Goal: Download file/media

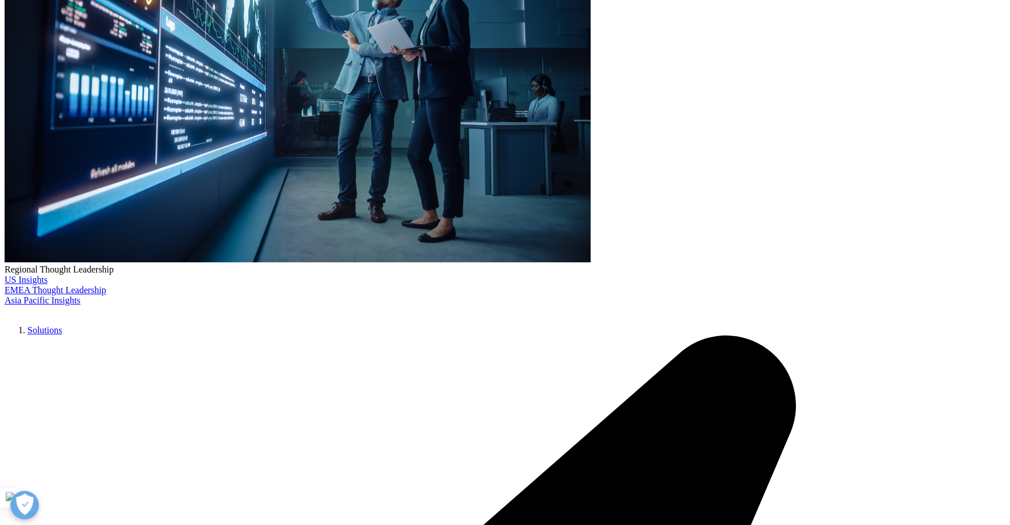
scroll to position [229, 0]
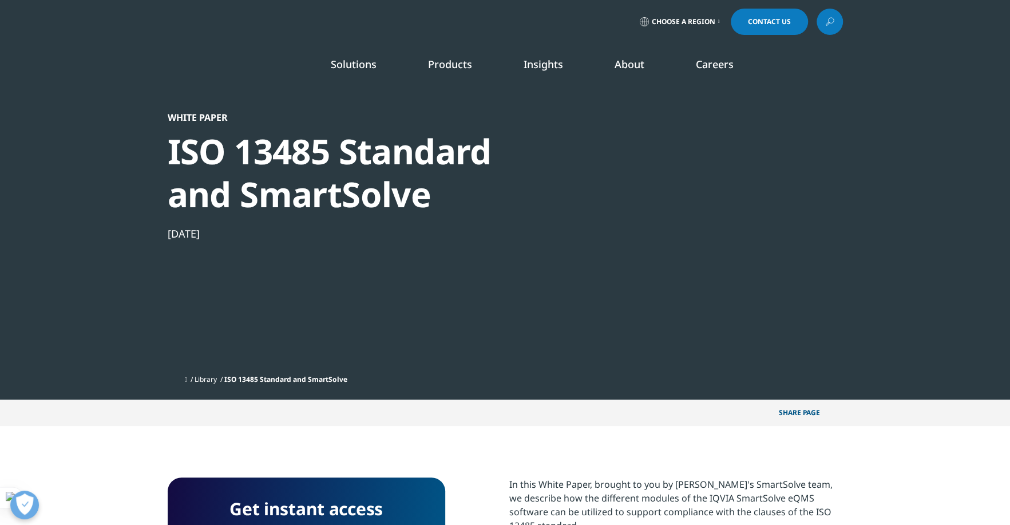
click at [265, 256] on link "MedTech" at bounding box center [325, 253] width 169 height 13
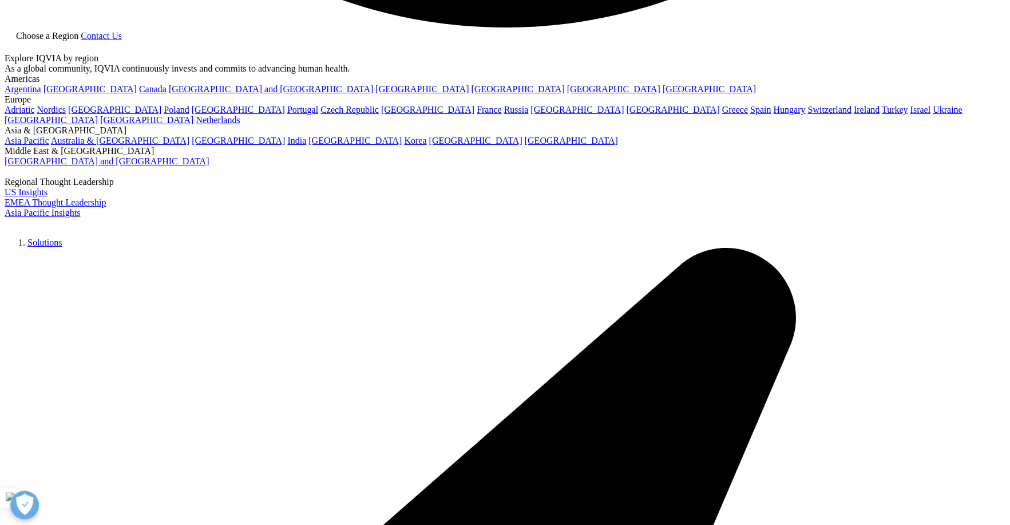
scroll to position [2866, 0]
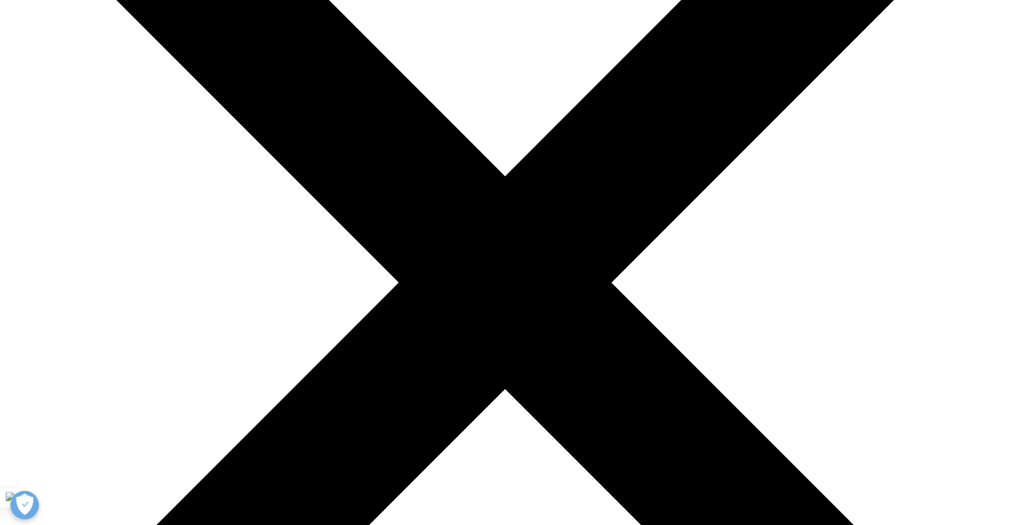
scroll to position [0, 0]
